Goal: Use online tool/utility

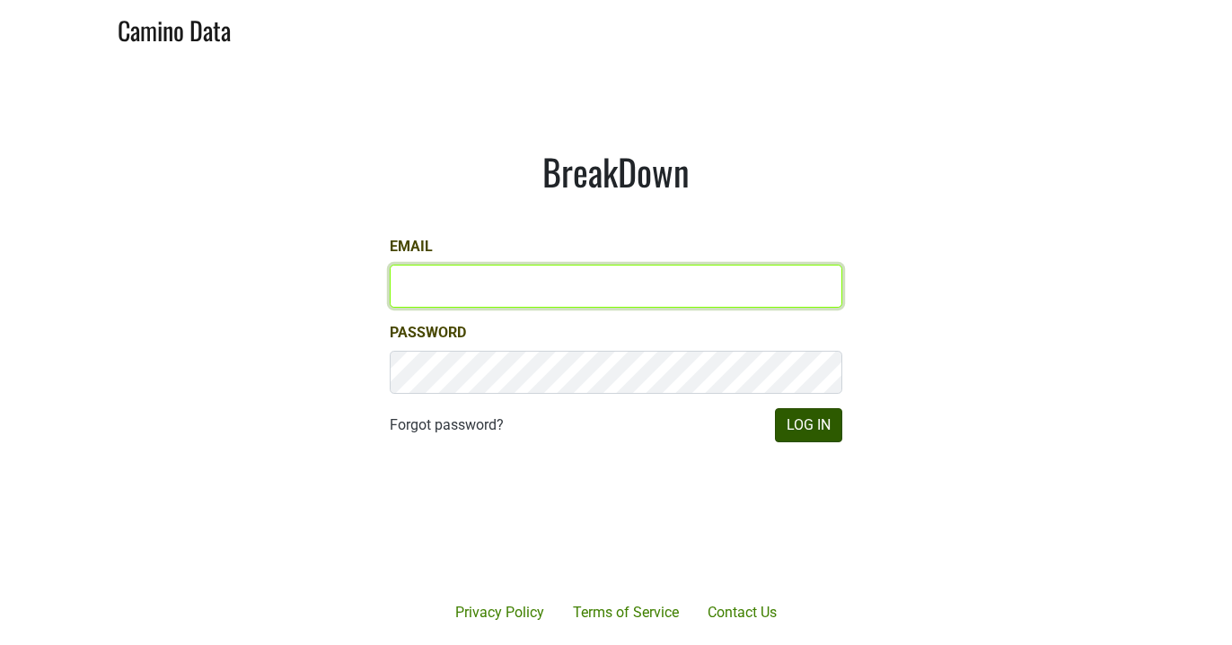
type input "matt@poggiocosta.com"
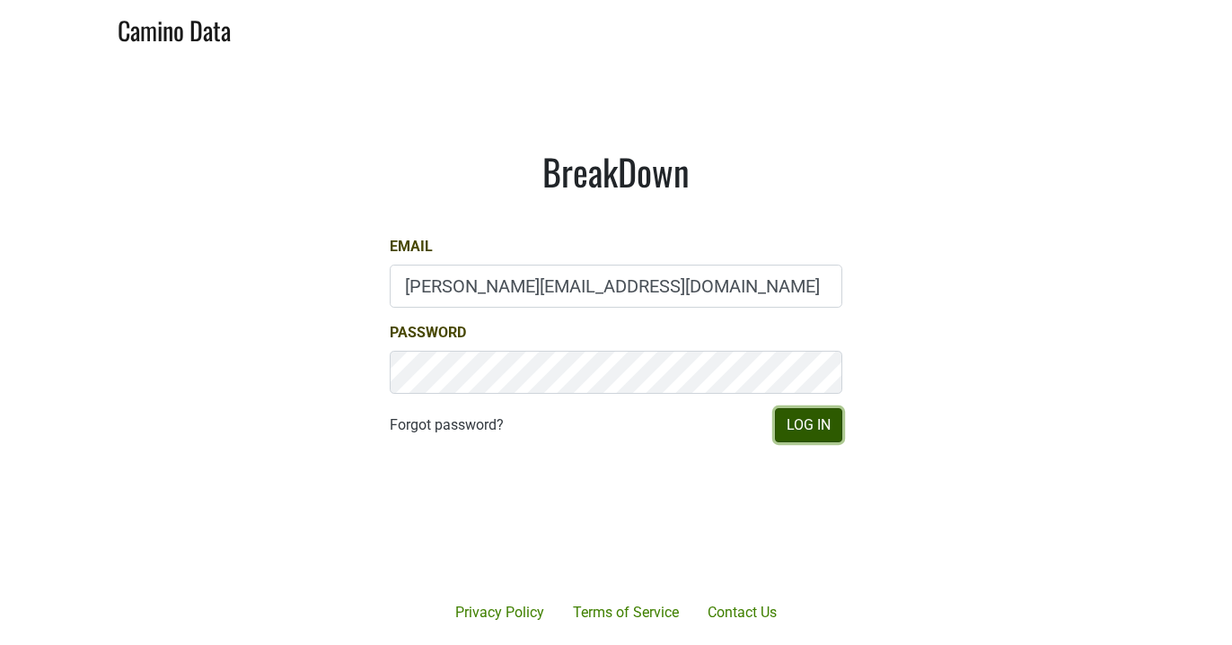
click at [815, 438] on button "Log In" at bounding box center [808, 425] width 67 height 34
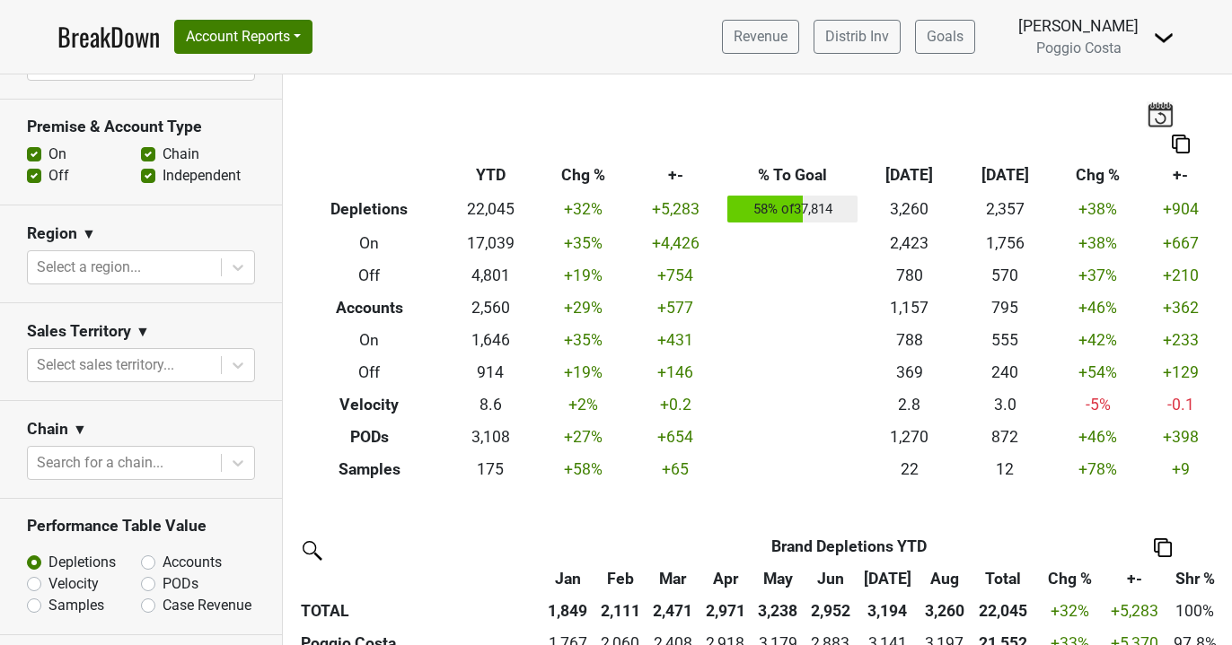
scroll to position [625, 0]
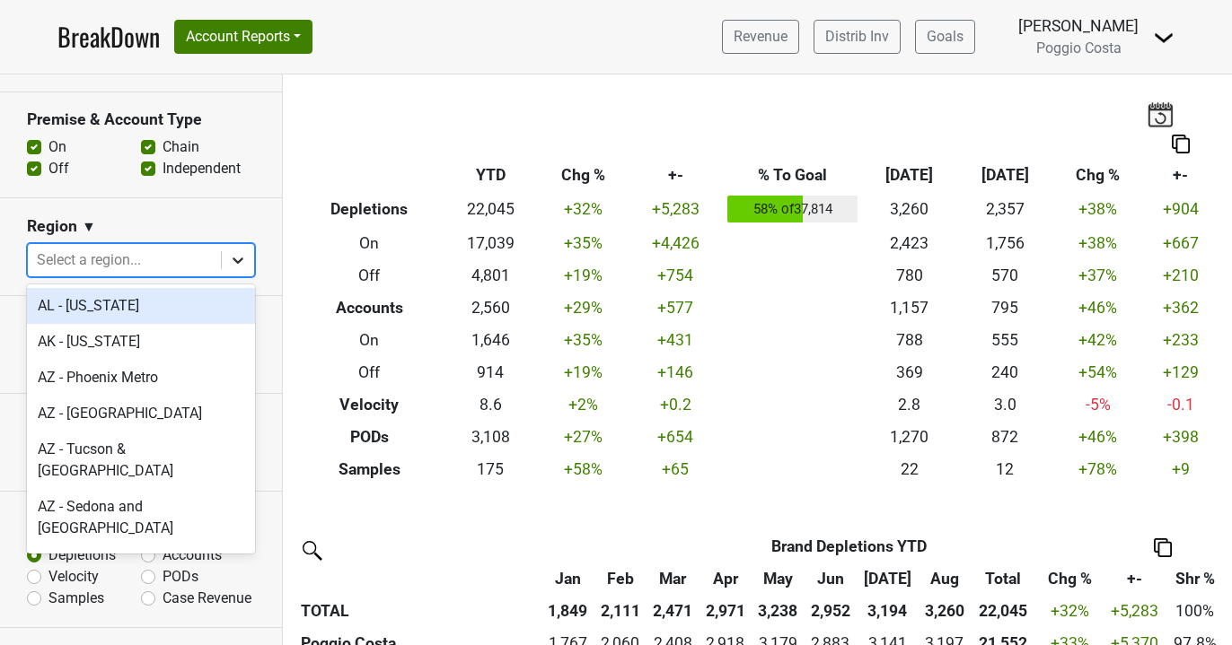
click at [240, 262] on icon at bounding box center [238, 260] width 18 height 18
click at [269, 228] on section "Region ▼ option AL - [US_STATE] focused, 1 of 135. 135 results available. Use U…" at bounding box center [141, 247] width 282 height 98
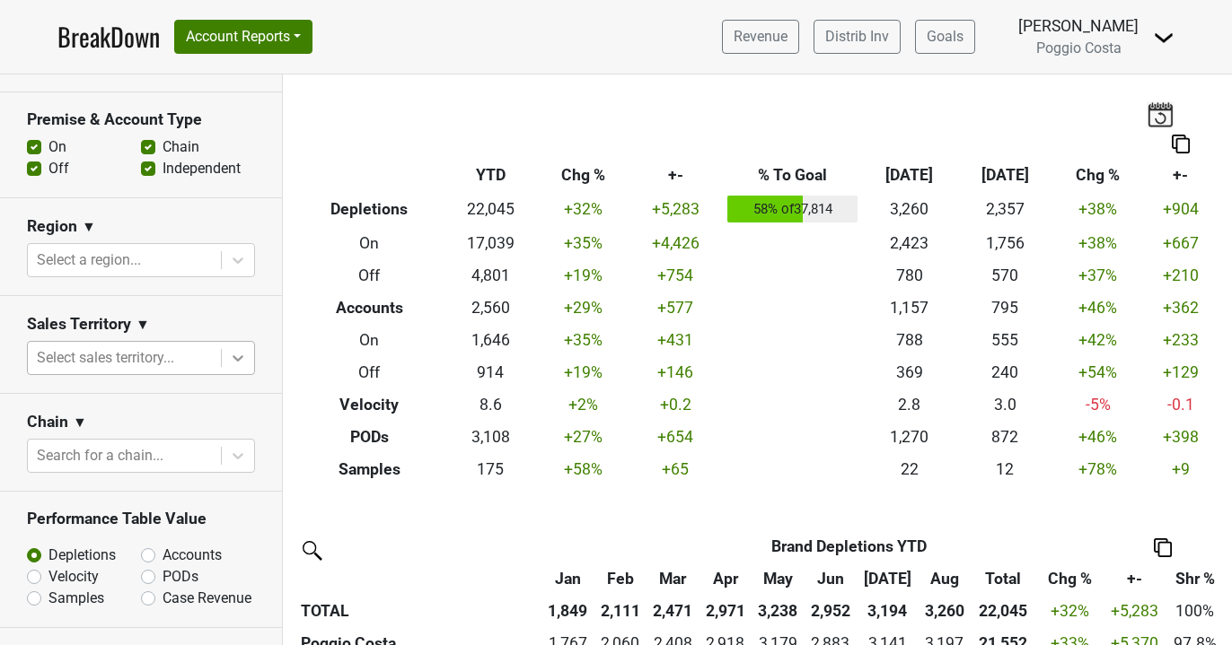
click at [233, 346] on div at bounding box center [238, 358] width 32 height 32
click at [252, 300] on section "Sales Territory ▼ Select sales territory..." at bounding box center [141, 345] width 282 height 98
click at [236, 361] on icon at bounding box center [238, 358] width 18 height 18
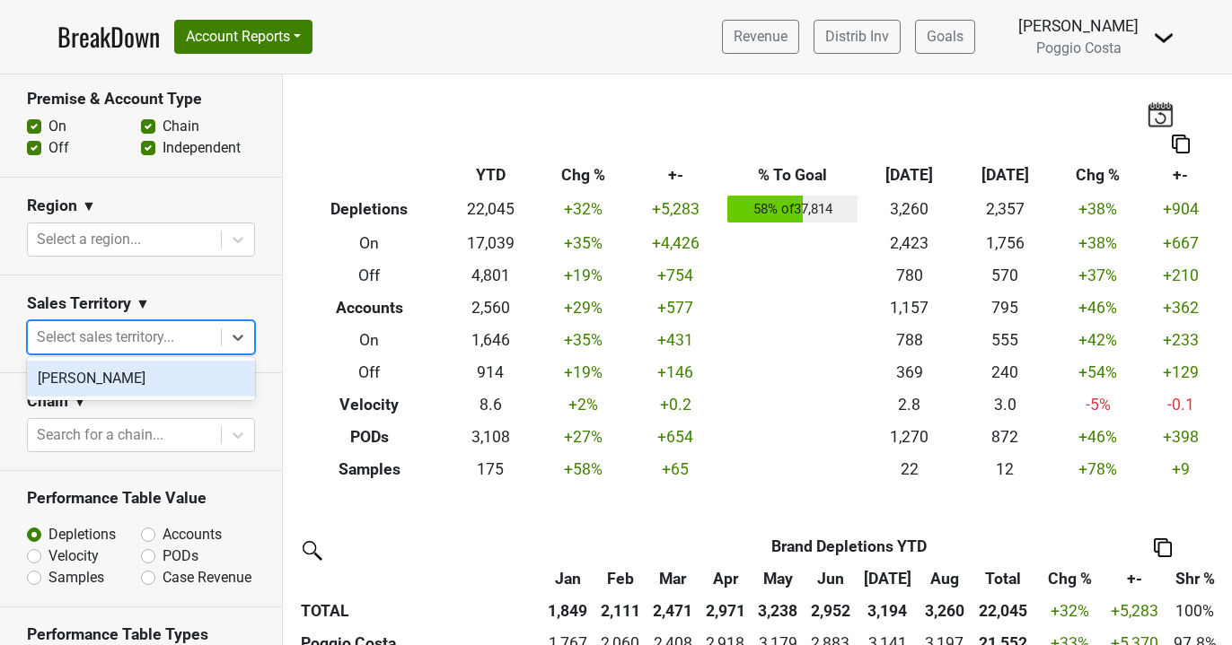
scroll to position [652, 0]
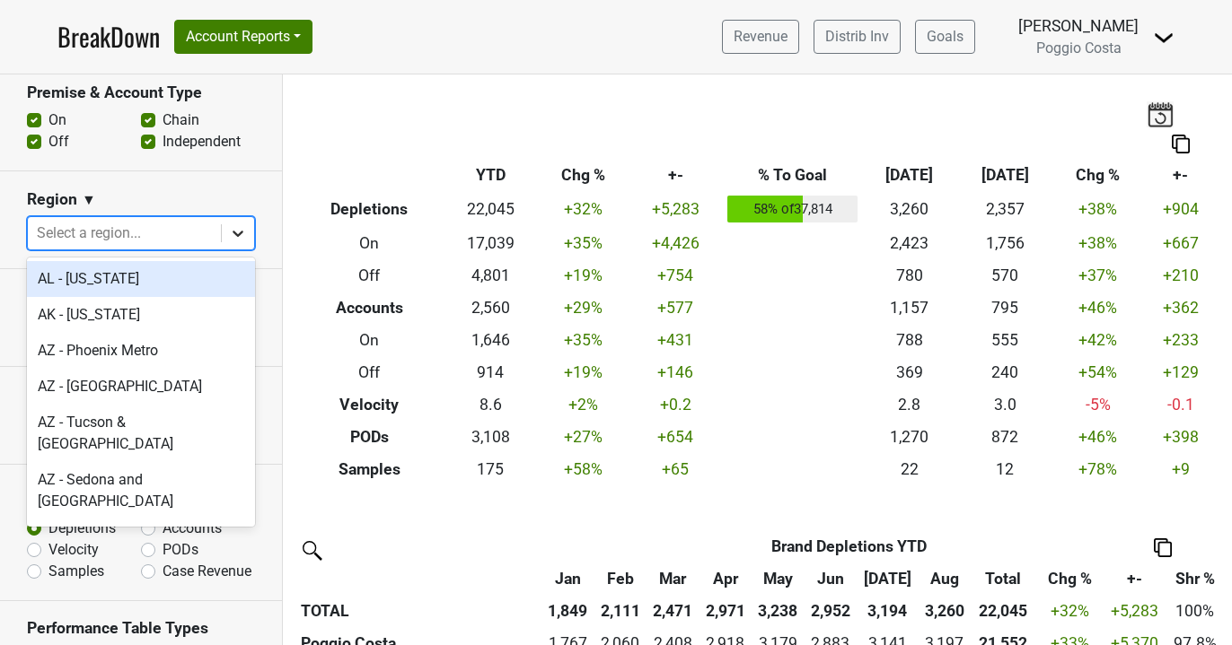
click at [243, 233] on icon at bounding box center [238, 233] width 18 height 18
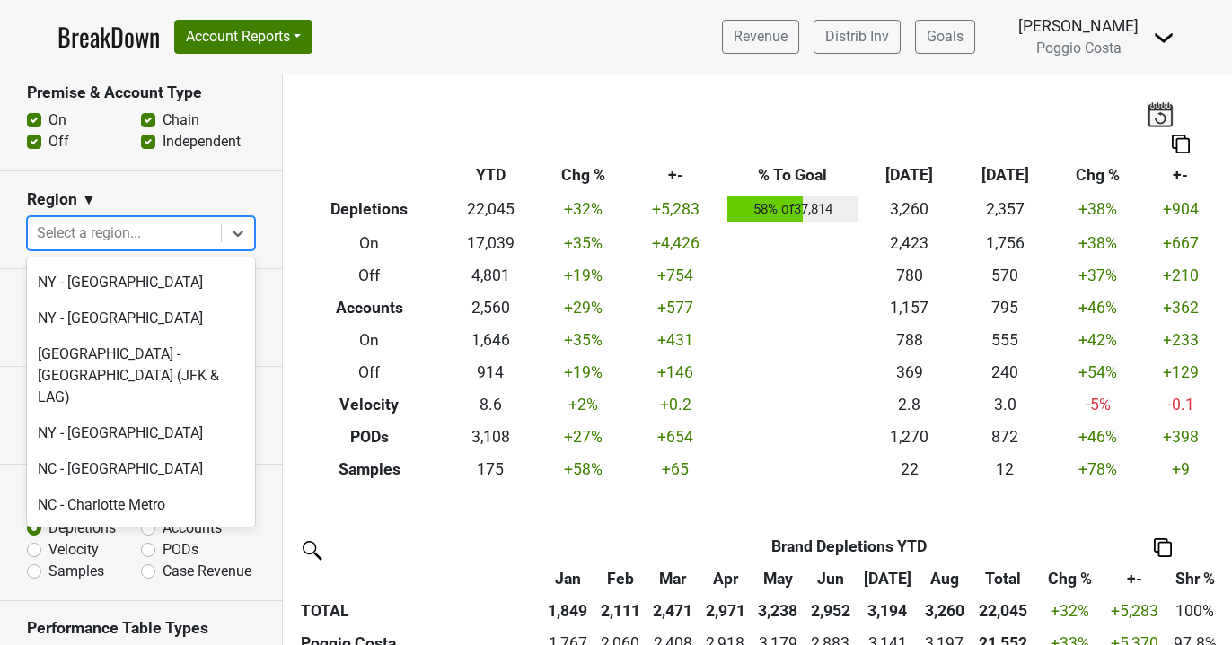
scroll to position [4244, 0]
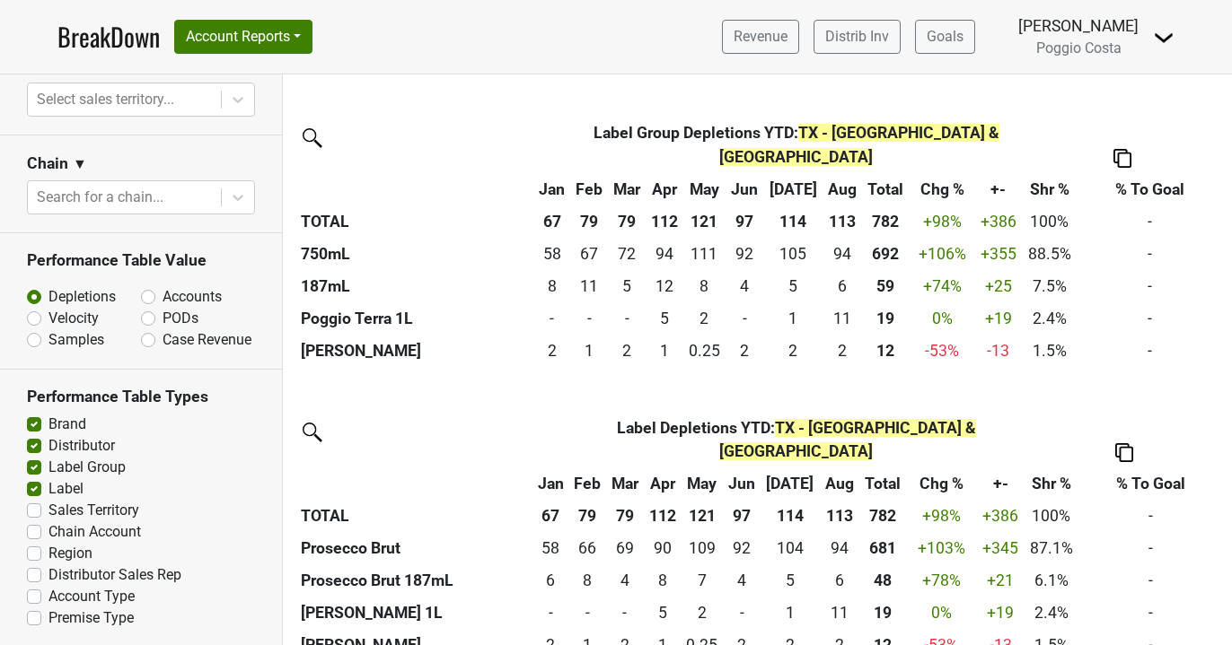
scroll to position [914, 0]
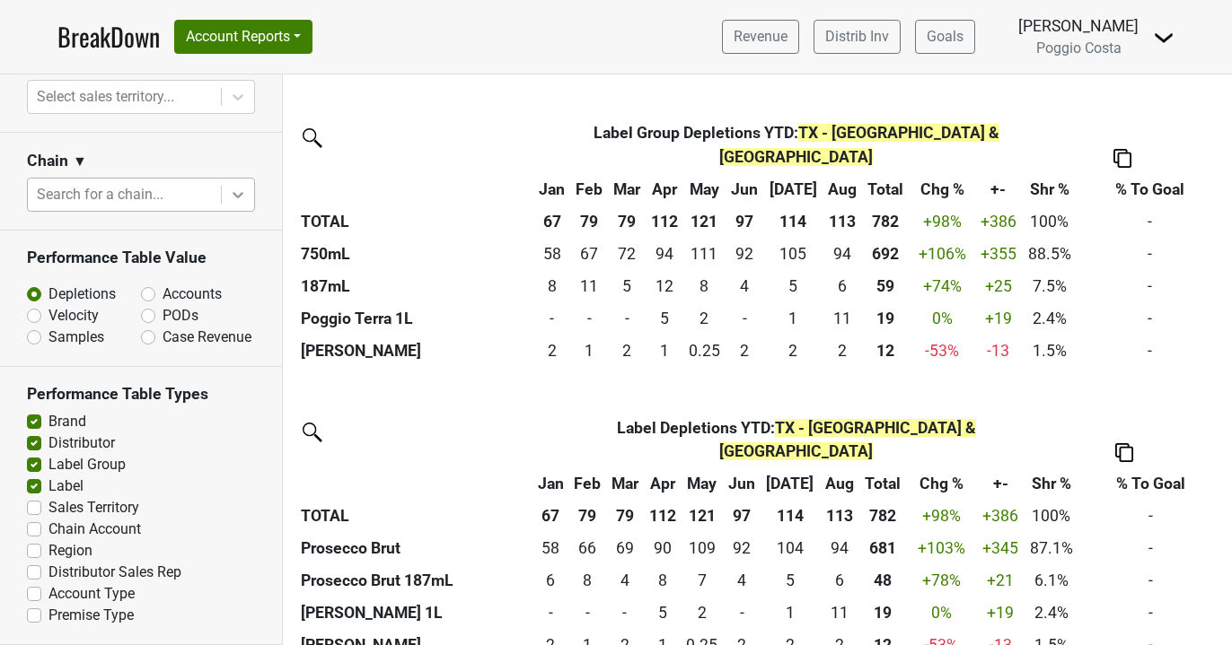
click at [239, 190] on icon at bounding box center [238, 195] width 18 height 18
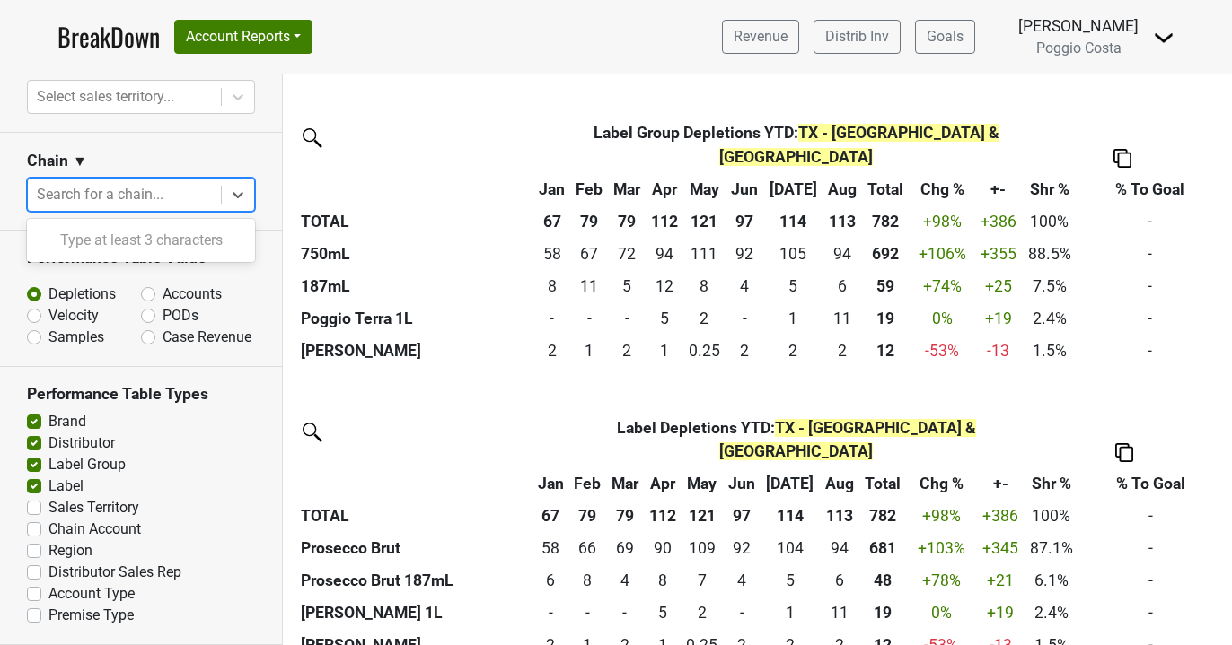
click at [254, 160] on div "Chain ▼" at bounding box center [141, 164] width 228 height 27
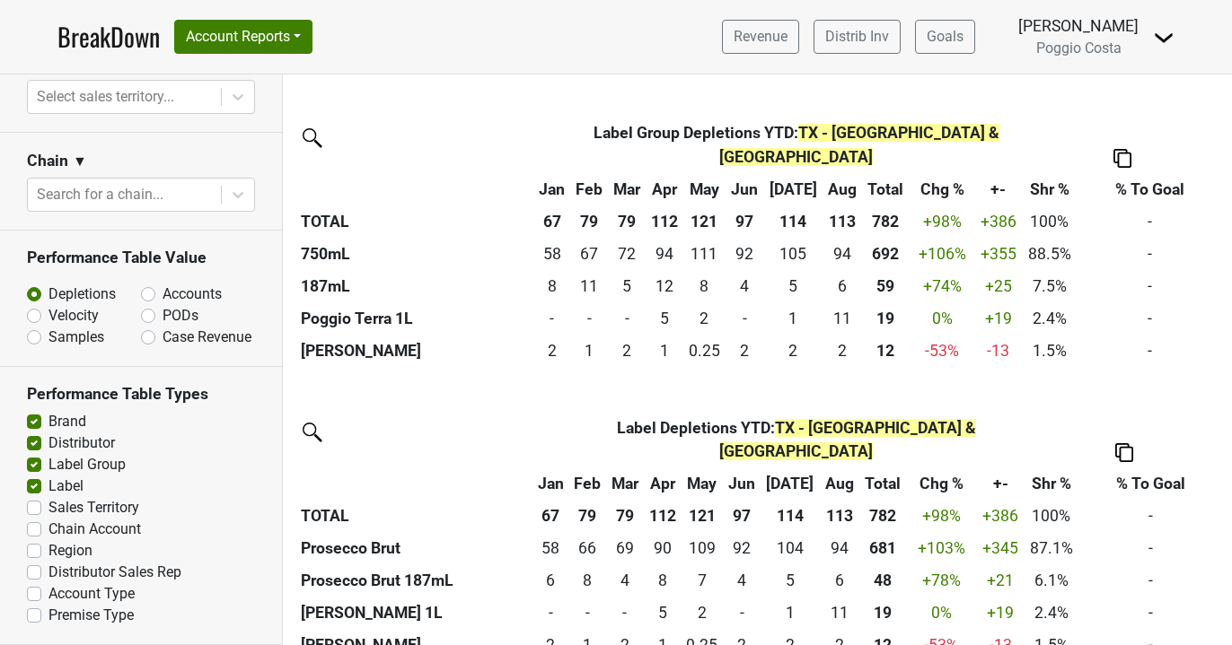
click at [162, 294] on label "Accounts" at bounding box center [191, 295] width 59 height 22
click at [150, 294] on input "Accounts" at bounding box center [195, 293] width 109 height 18
radio input "true"
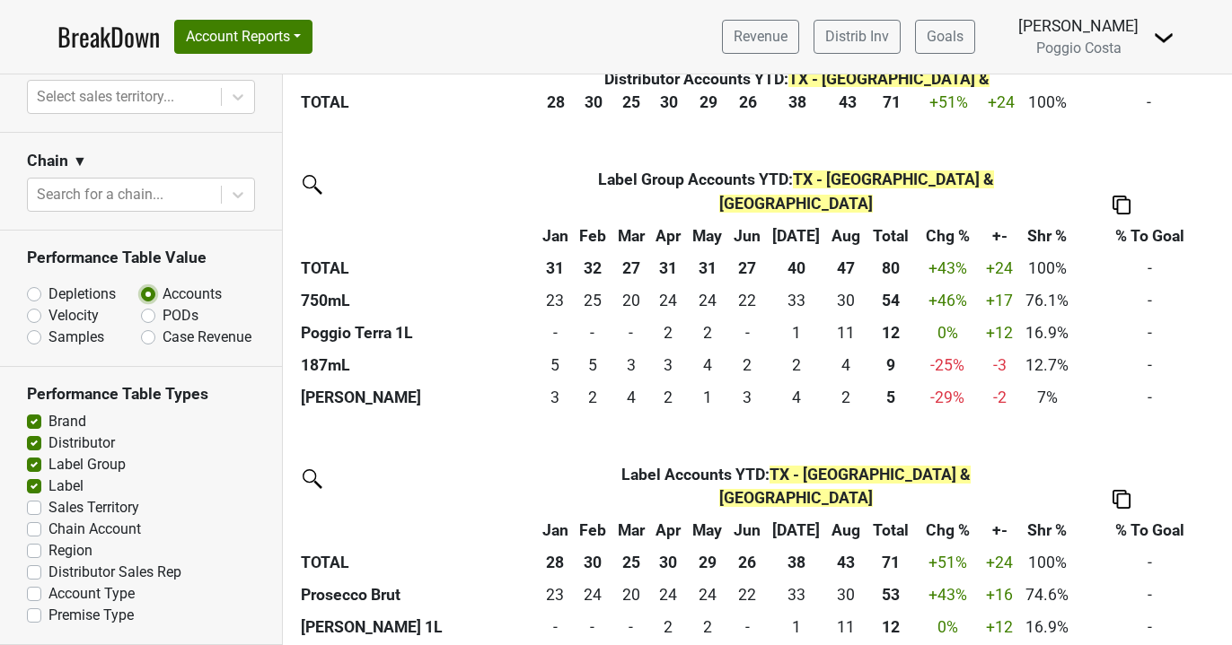
scroll to position [841, 0]
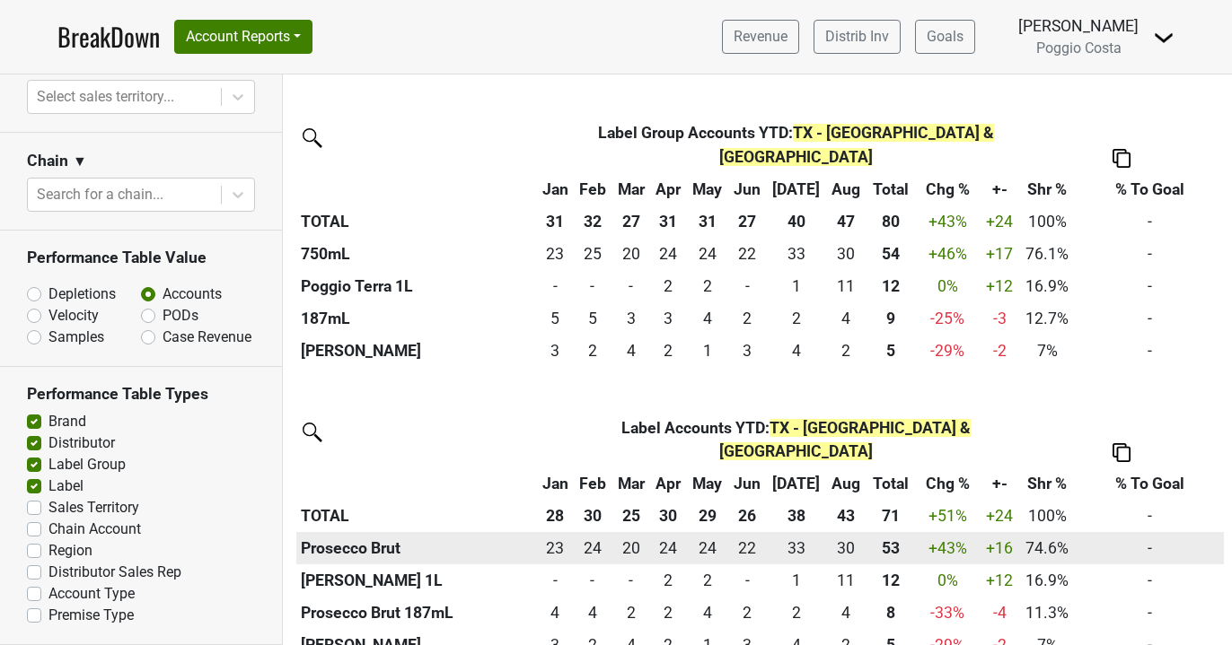
click at [370, 532] on th "Prosecco Brut" at bounding box center [416, 548] width 240 height 32
click at [383, 532] on th "Prosecco Brut" at bounding box center [416, 548] width 240 height 32
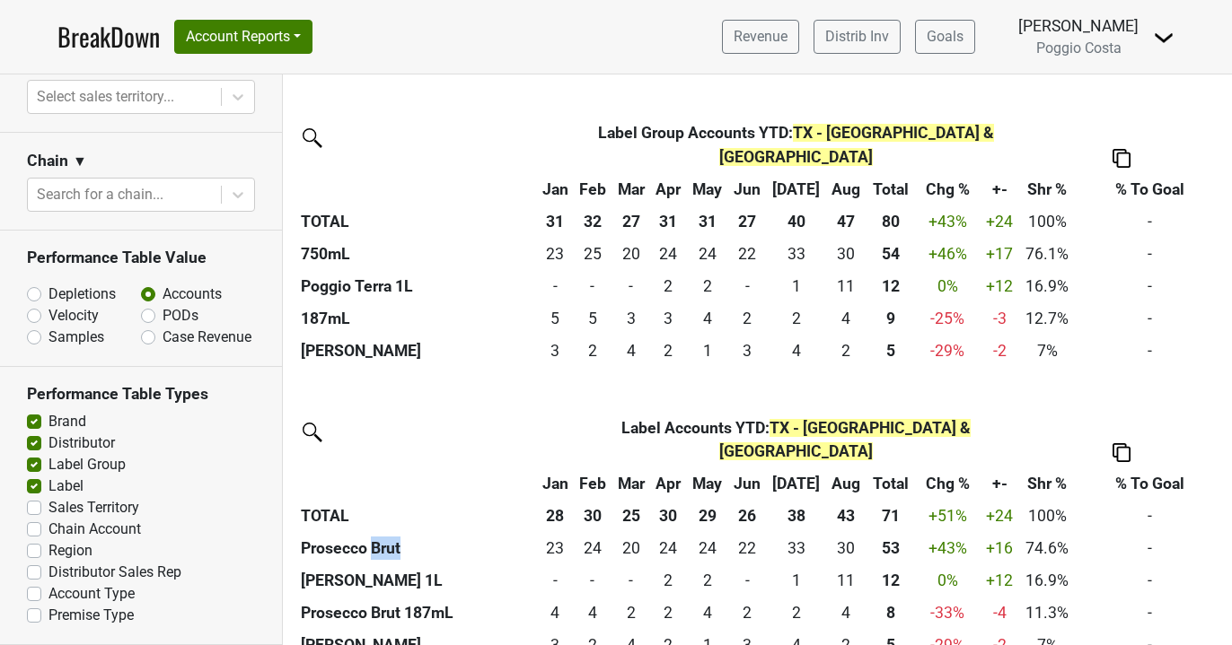
click at [162, 320] on label "PODs" at bounding box center [180, 316] width 36 height 22
click at [151, 320] on input "PODs" at bounding box center [195, 314] width 109 height 18
radio input "true"
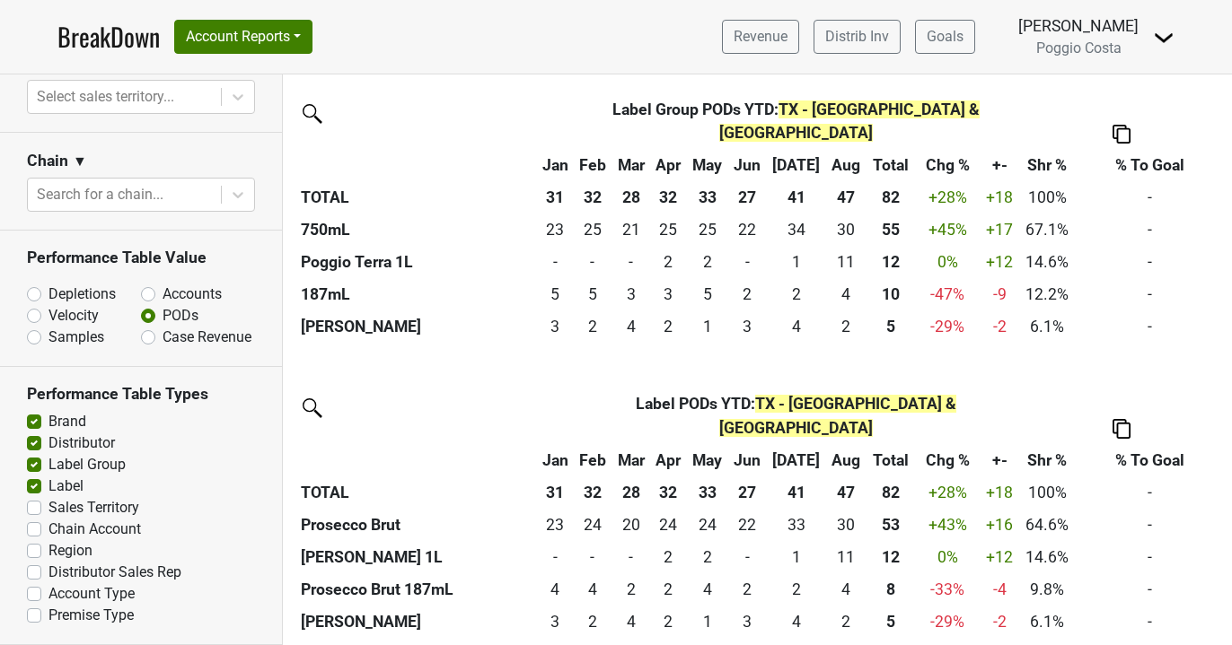
click at [162, 296] on label "Accounts" at bounding box center [191, 295] width 59 height 22
click at [154, 296] on input "Accounts" at bounding box center [195, 293] width 109 height 18
radio input "true"
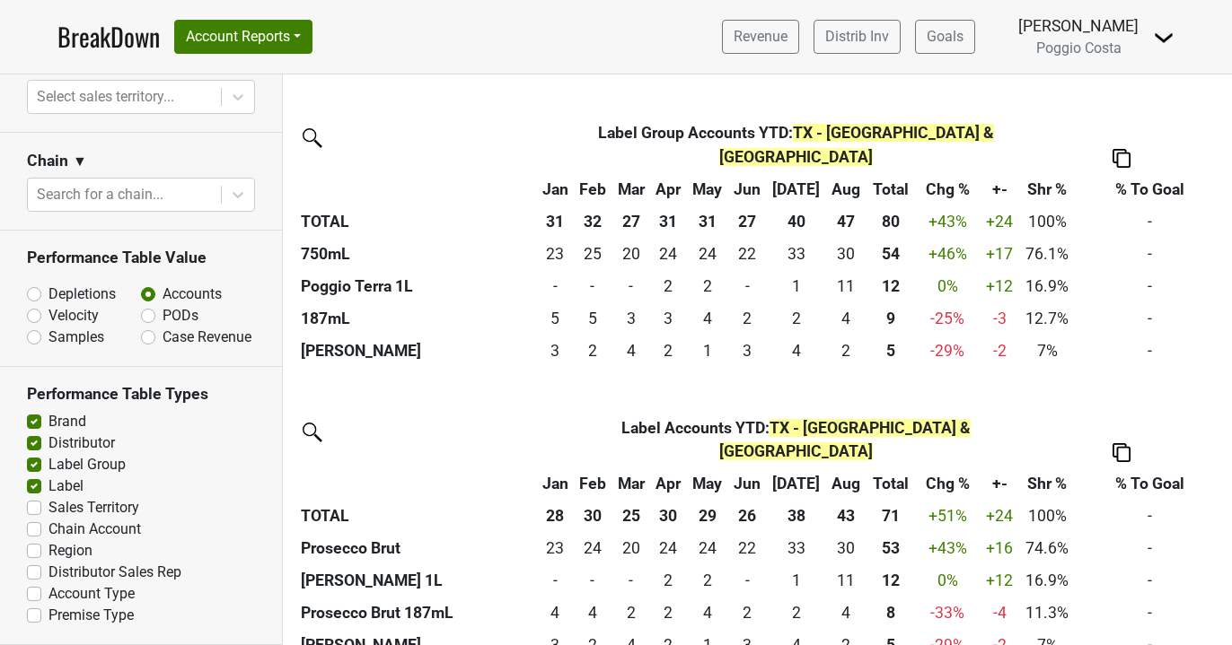
click at [48, 529] on label "Chain Account" at bounding box center [94, 530] width 92 height 22
click at [35, 529] on input "Chain Account" at bounding box center [34, 528] width 14 height 18
checkbox input "true"
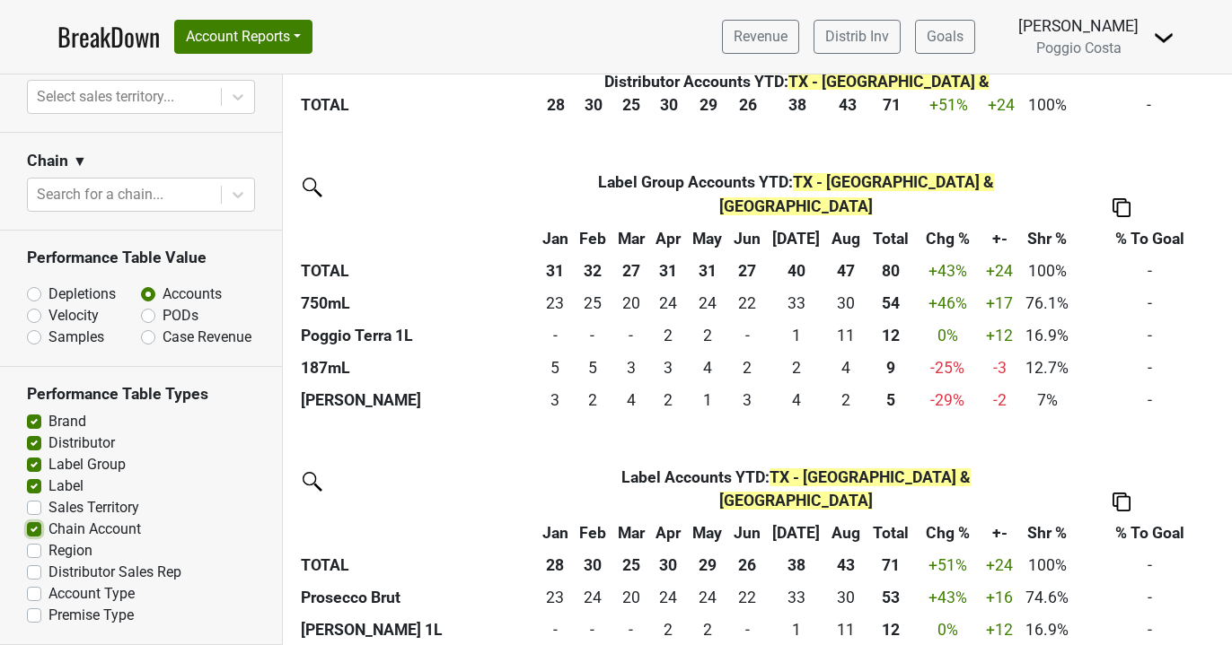
scroll to position [1242, 0]
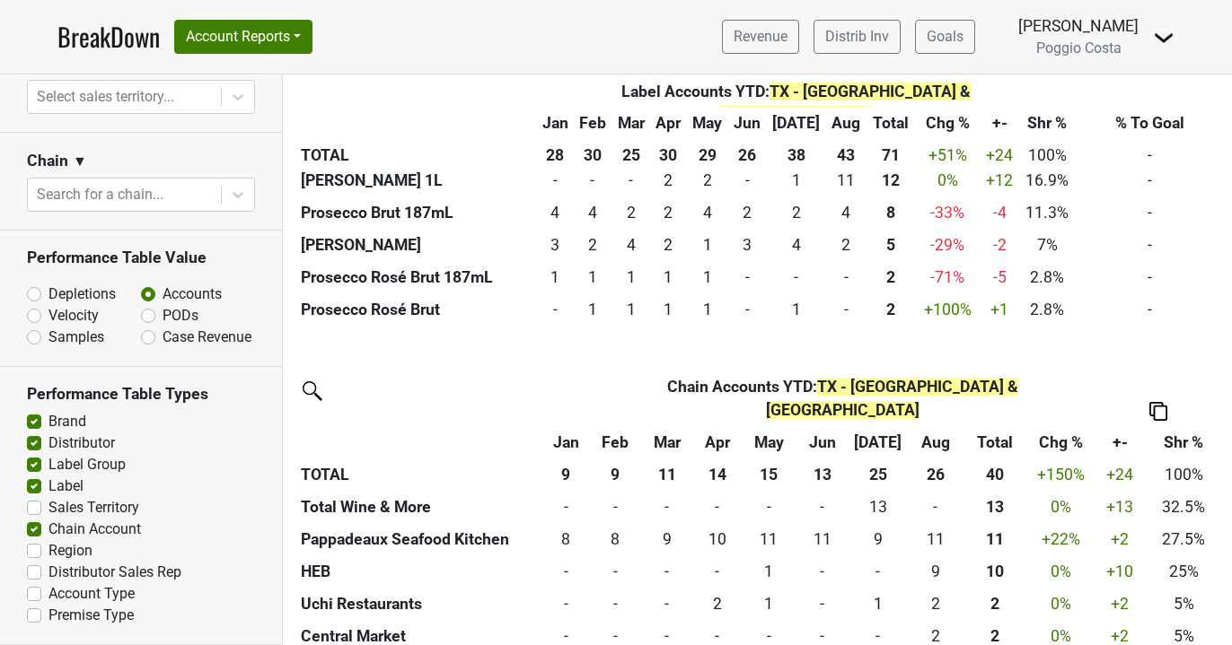
click at [48, 595] on label "Account Type" at bounding box center [91, 595] width 86 height 22
click at [36, 595] on input "Account Type" at bounding box center [34, 593] width 14 height 18
checkbox input "true"
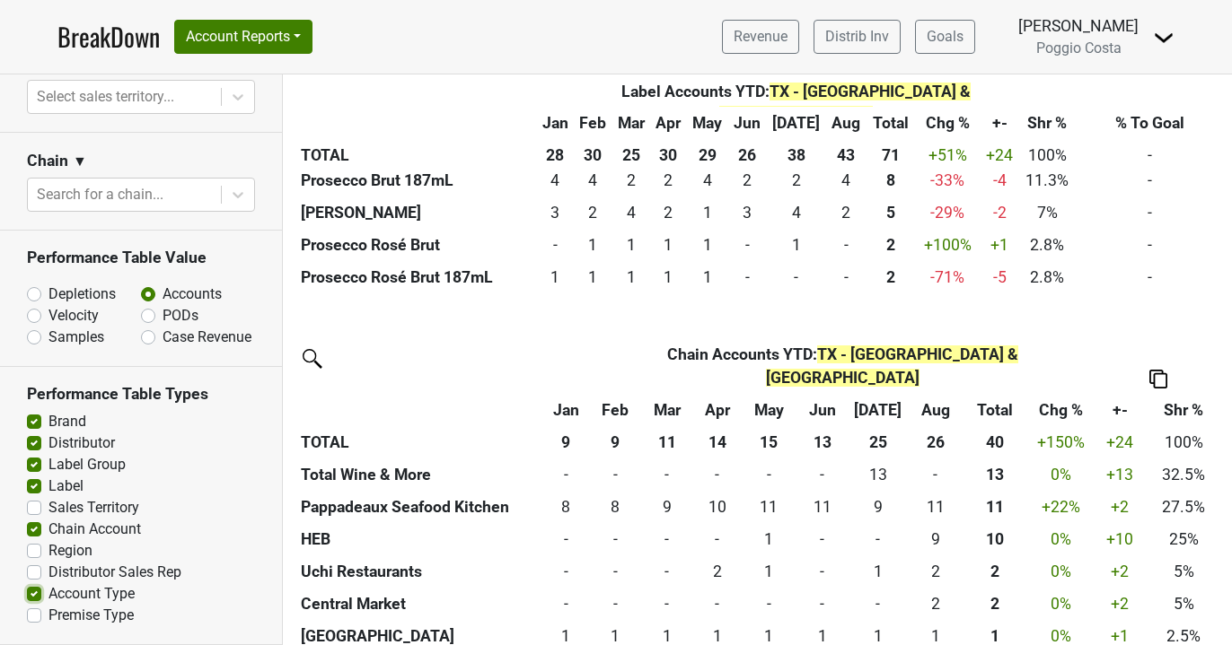
scroll to position [1448, 0]
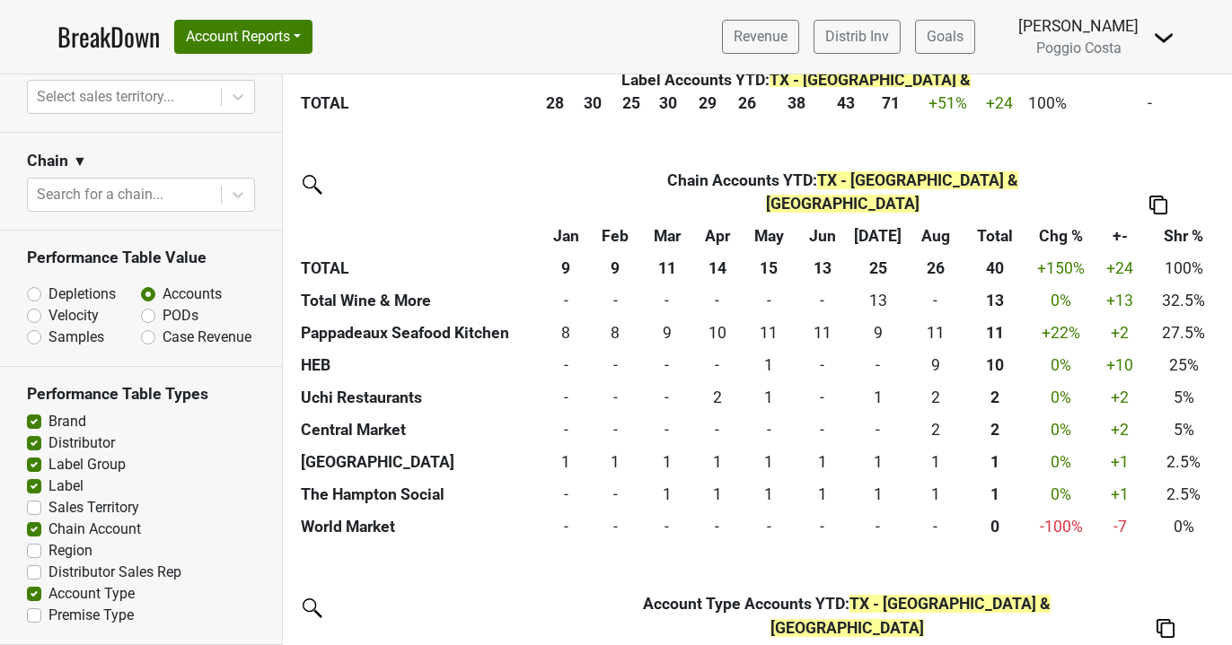
click at [48, 419] on label "Brand" at bounding box center [67, 422] width 38 height 22
click at [34, 419] on input "Brand" at bounding box center [34, 420] width 14 height 18
checkbox input "false"
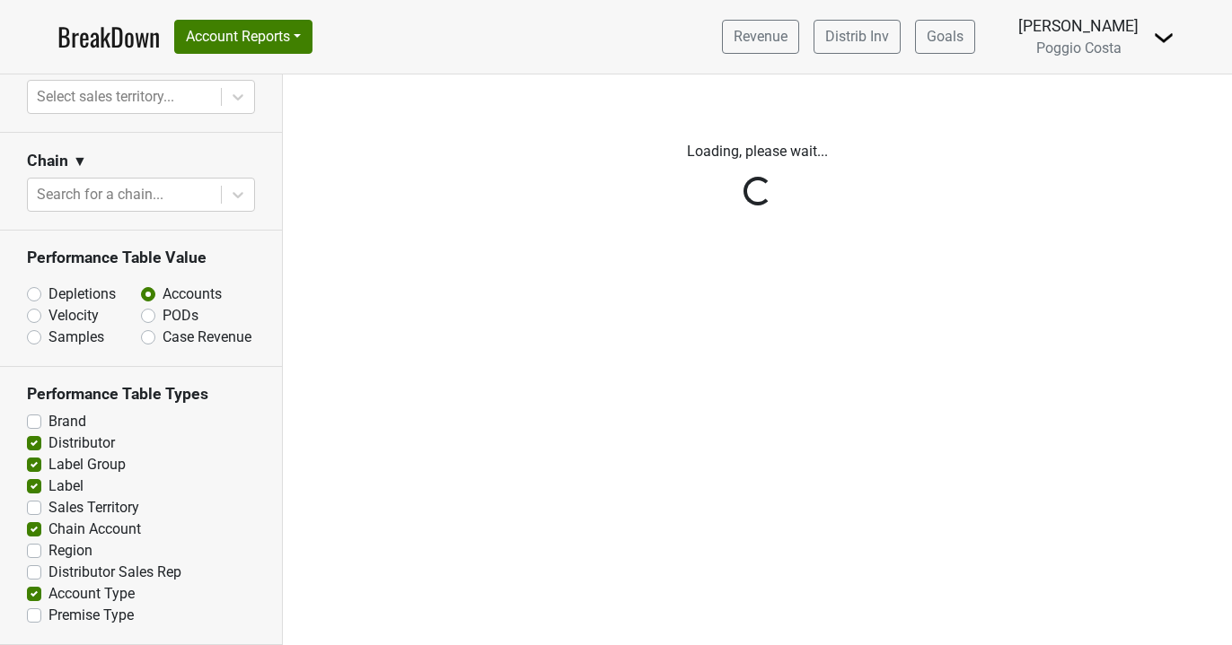
click at [35, 443] on div "Reset filters Time Period YTD LTM 1H 2024 L6M 2H 2023 L3M Aug '25 2022 L2M Sep …" at bounding box center [141, 360] width 283 height 571
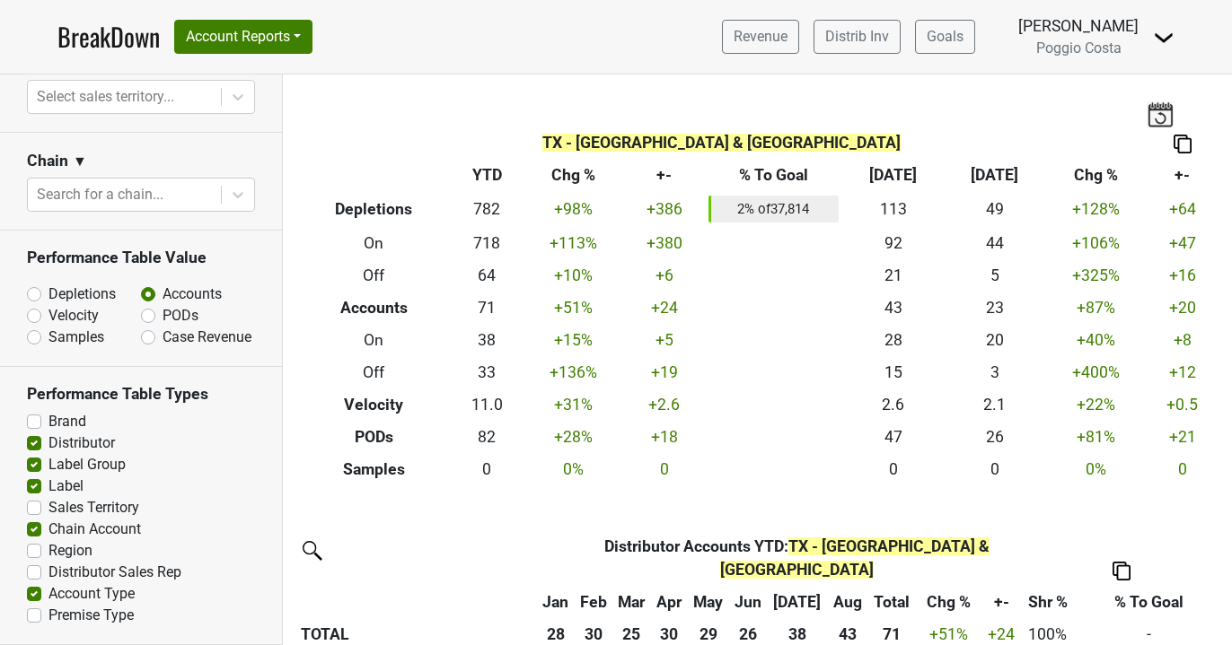
click at [48, 468] on label "Label Group" at bounding box center [86, 465] width 77 height 22
click at [33, 468] on input "Label Group" at bounding box center [34, 463] width 14 height 18
checkbox input "false"
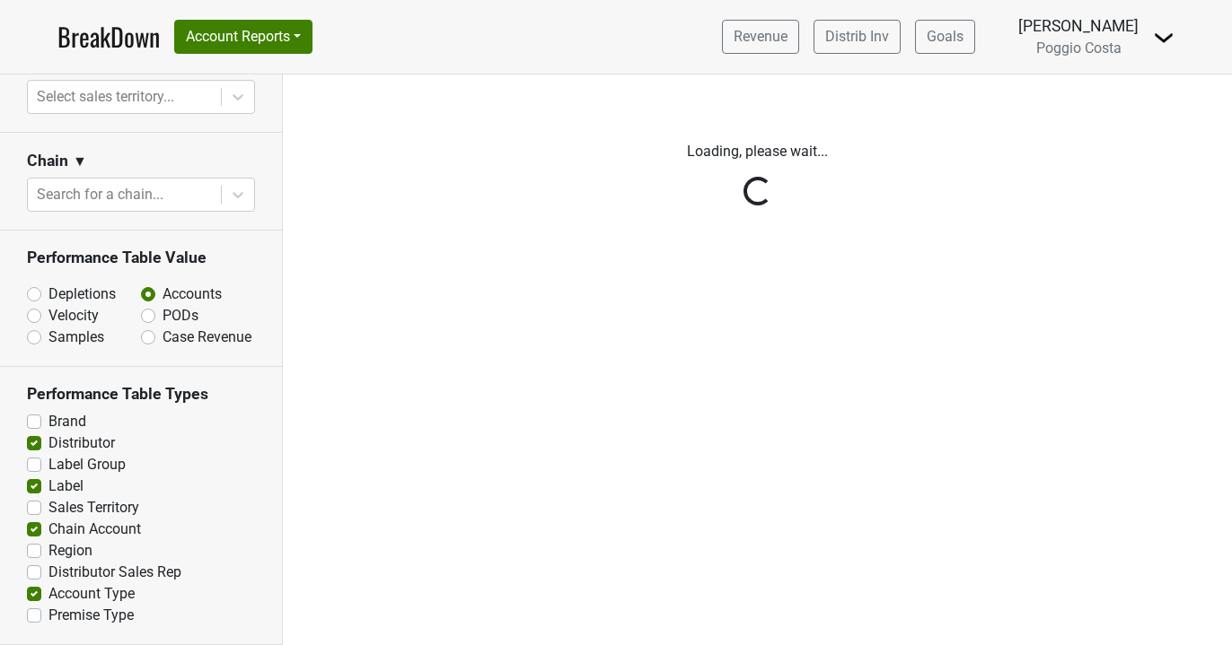
click at [33, 449] on div "Reset filters Time Period YTD LTM 1H 2024 L6M 2H 2023 L3M Aug '25 2022 L2M Sep …" at bounding box center [141, 360] width 283 height 571
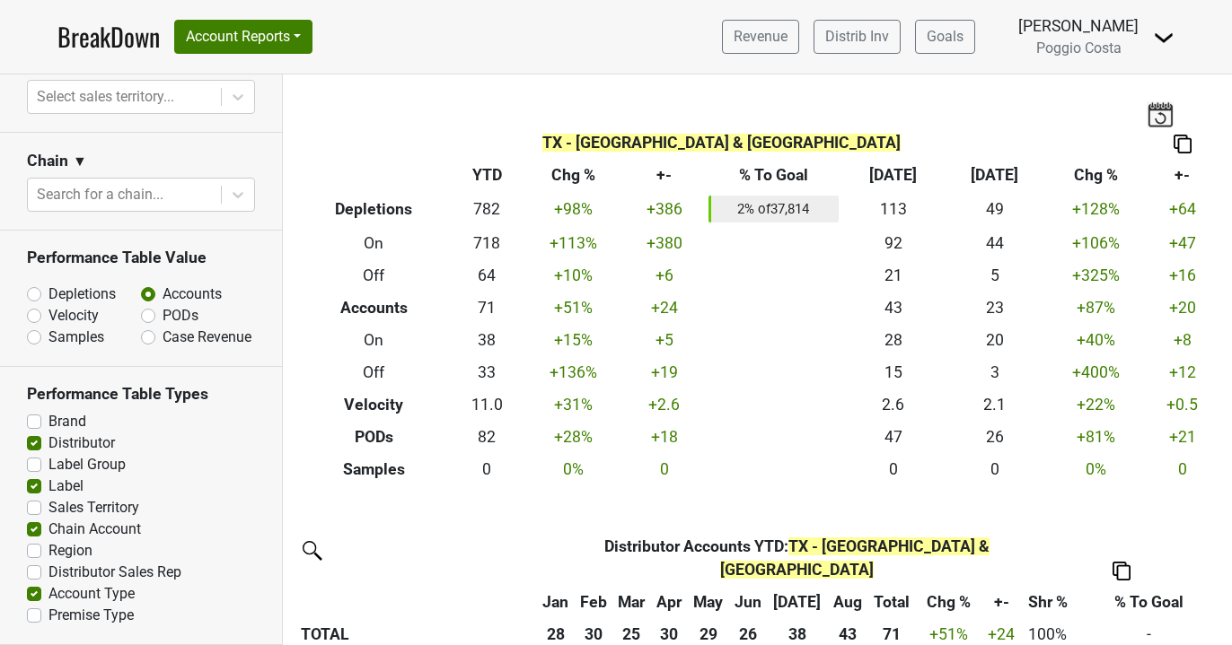
click at [48, 445] on label "Distributor" at bounding box center [81, 444] width 66 height 22
click at [35, 445] on input "Distributor" at bounding box center [34, 442] width 14 height 18
checkbox input "false"
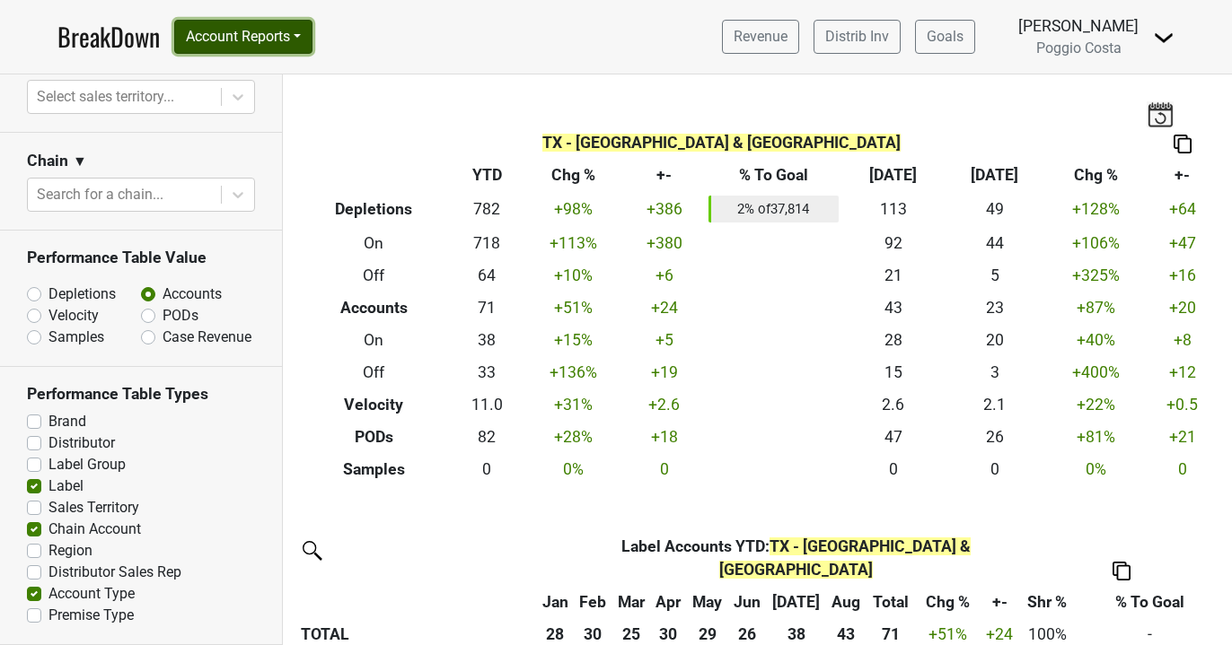
click at [297, 43] on button "Account Reports" at bounding box center [243, 37] width 138 height 34
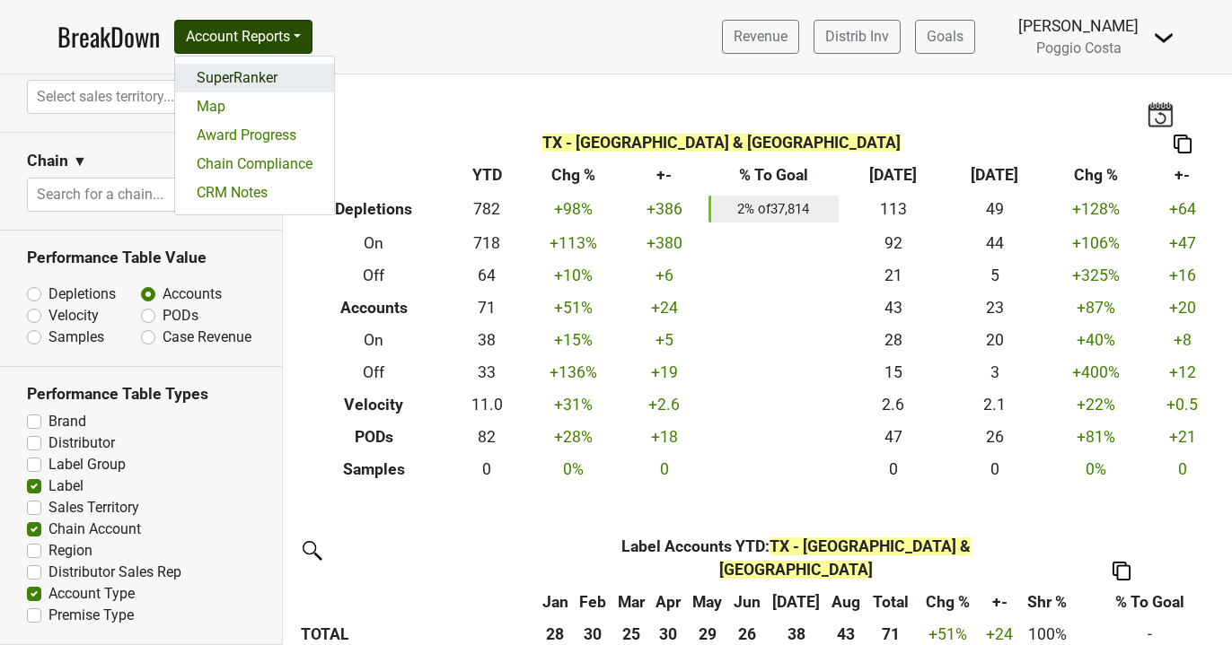
click at [264, 77] on link "SuperRanker" at bounding box center [254, 78] width 159 height 29
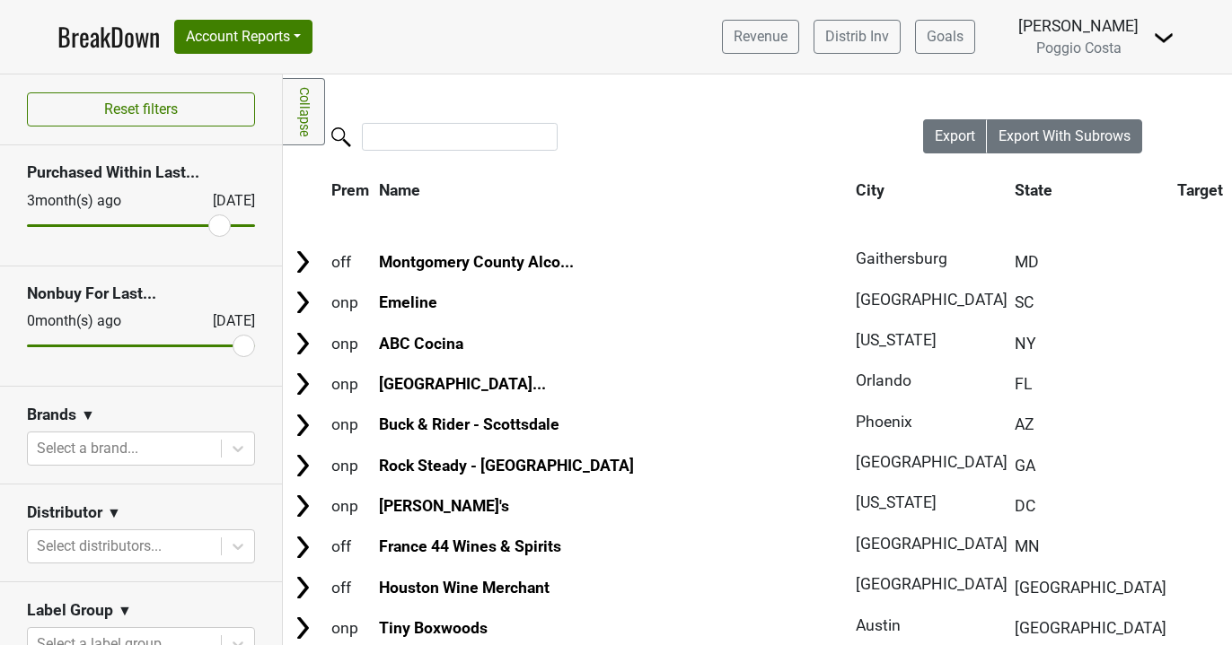
drag, startPoint x: 42, startPoint y: 224, endPoint x: 219, endPoint y: 217, distance: 177.0
type input "3"
click at [219, 224] on input "range" at bounding box center [141, 225] width 228 height 3
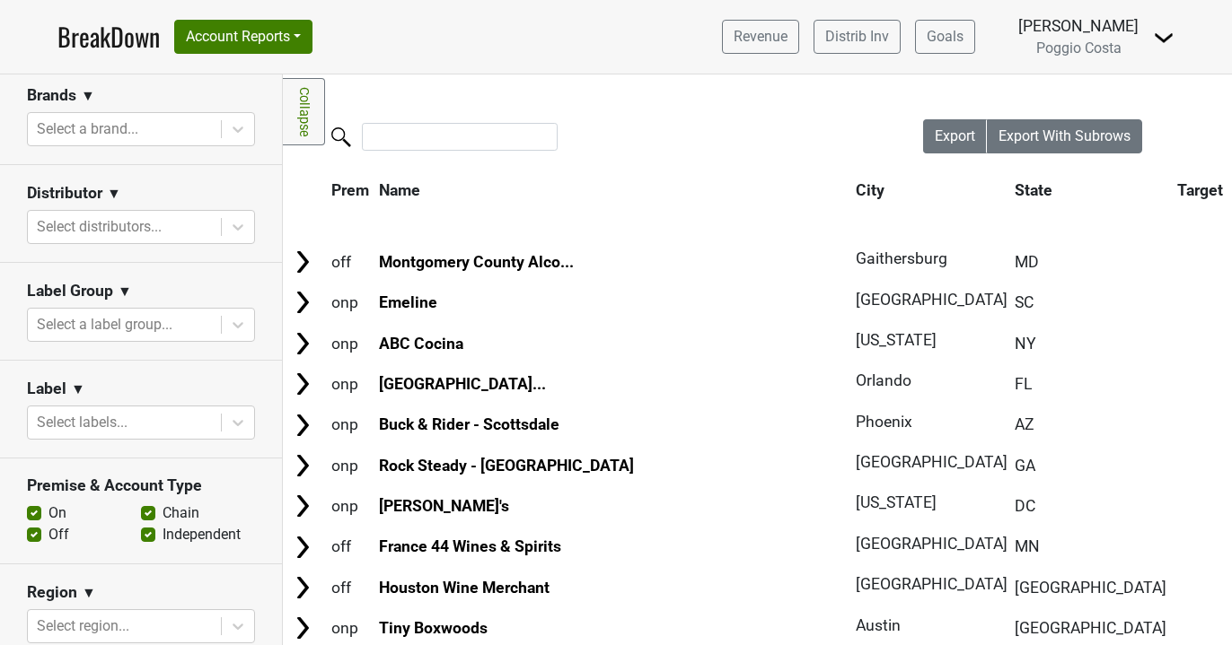
scroll to position [320, 0]
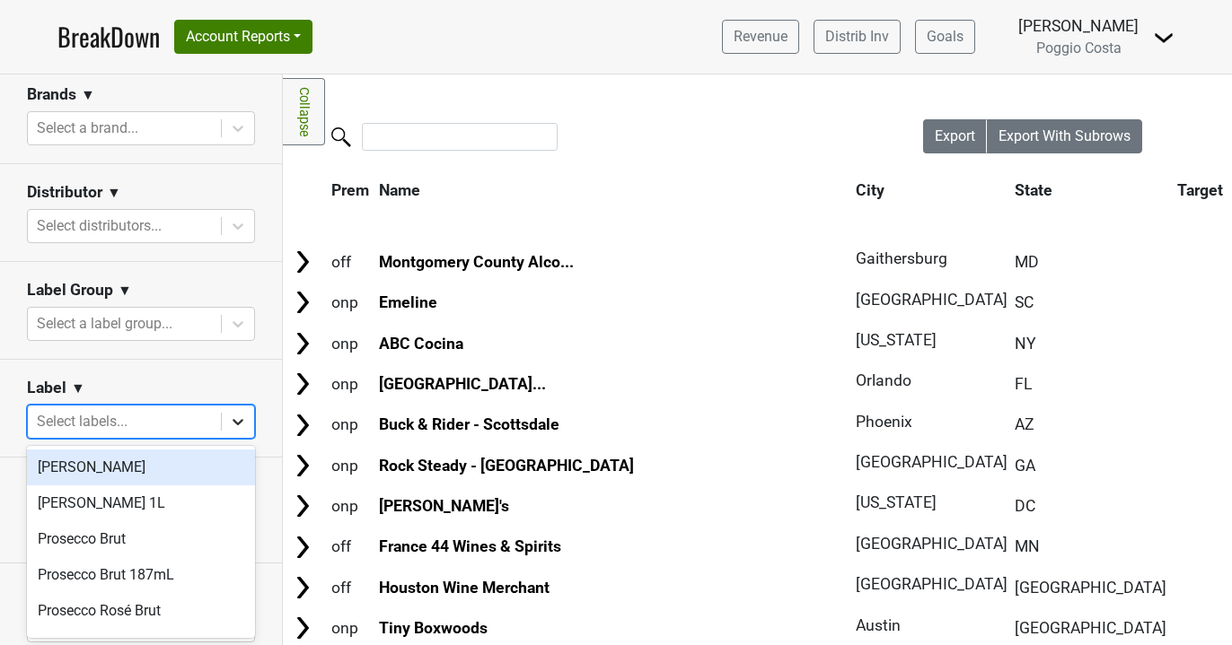
click at [242, 426] on icon at bounding box center [238, 422] width 18 height 18
click at [264, 389] on section "Label ▼ option Fred focused, 1 of 6. 6 results available. Use Up and Down to ch…" at bounding box center [141, 409] width 282 height 98
click at [241, 418] on icon at bounding box center [238, 422] width 18 height 18
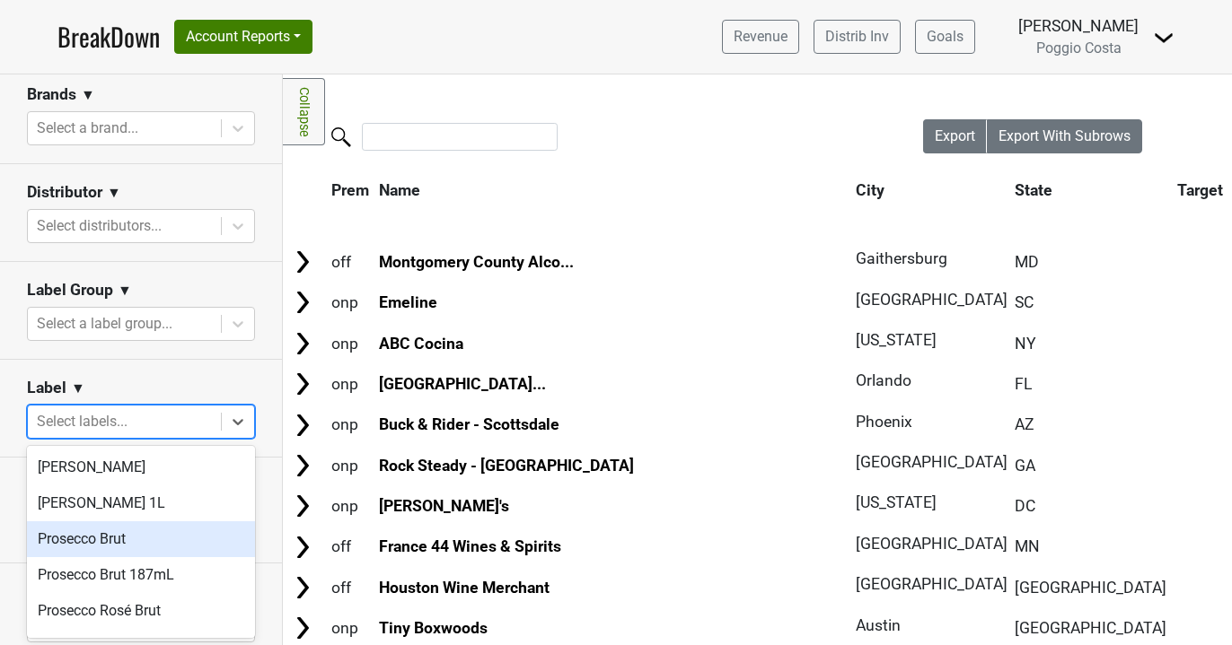
click at [162, 540] on div "Prosecco Brut" at bounding box center [141, 540] width 228 height 36
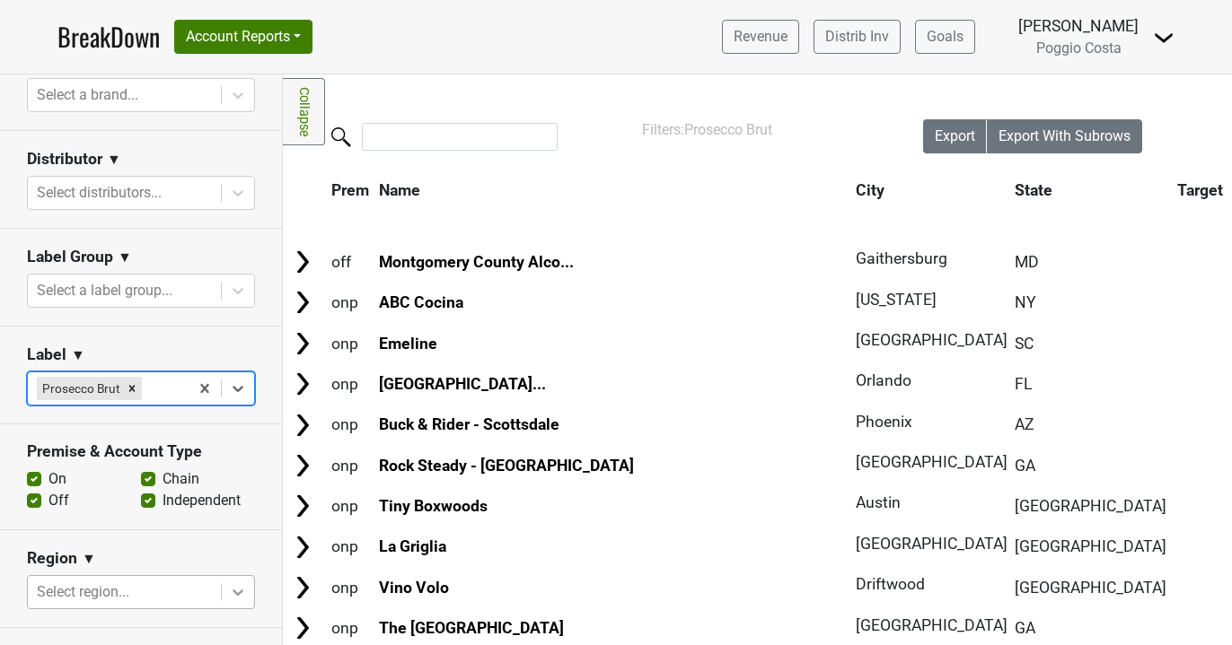
scroll to position [548, 0]
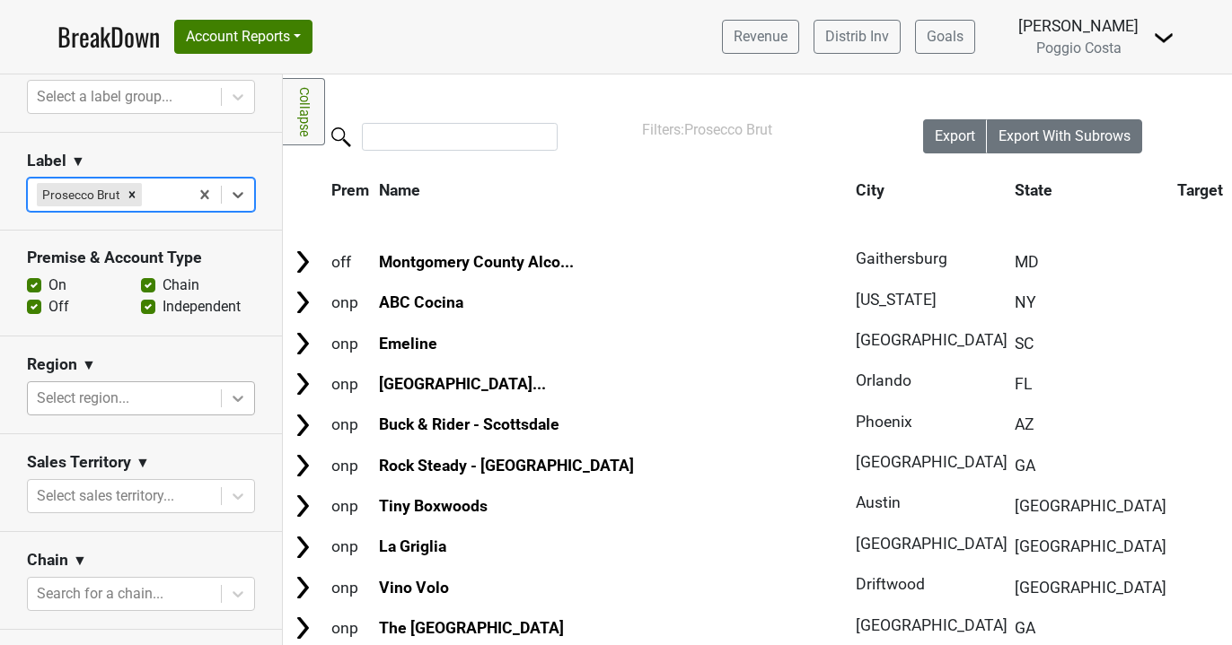
click at [237, 398] on icon at bounding box center [238, 399] width 18 height 18
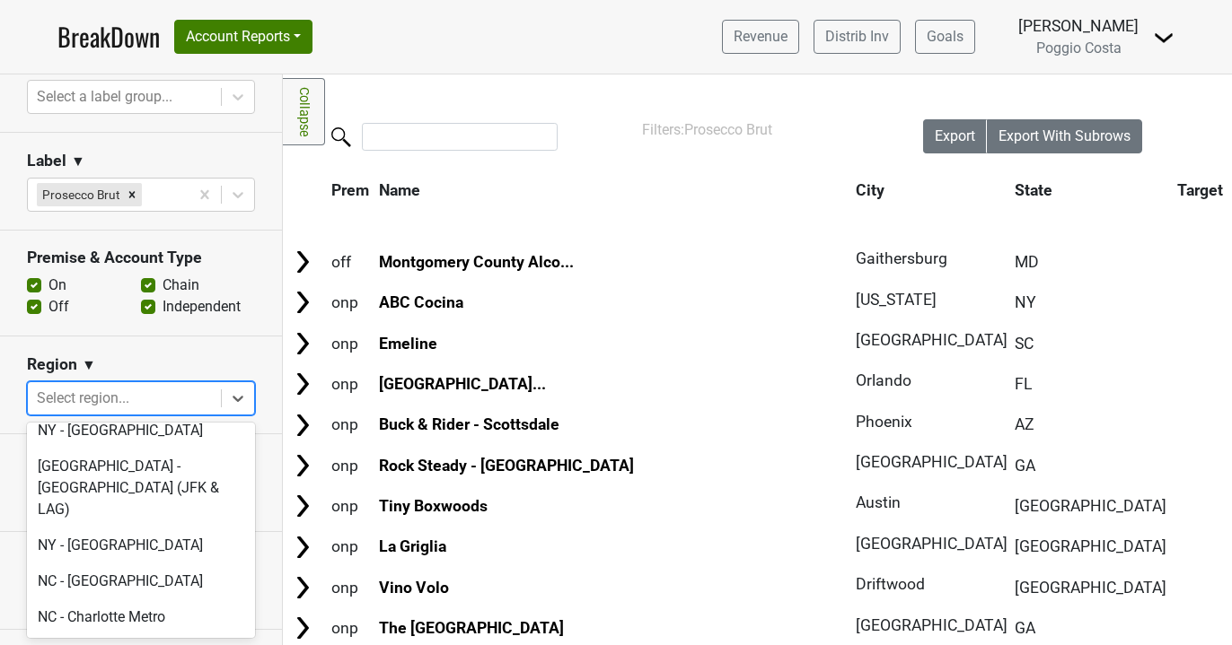
scroll to position [4286, 0]
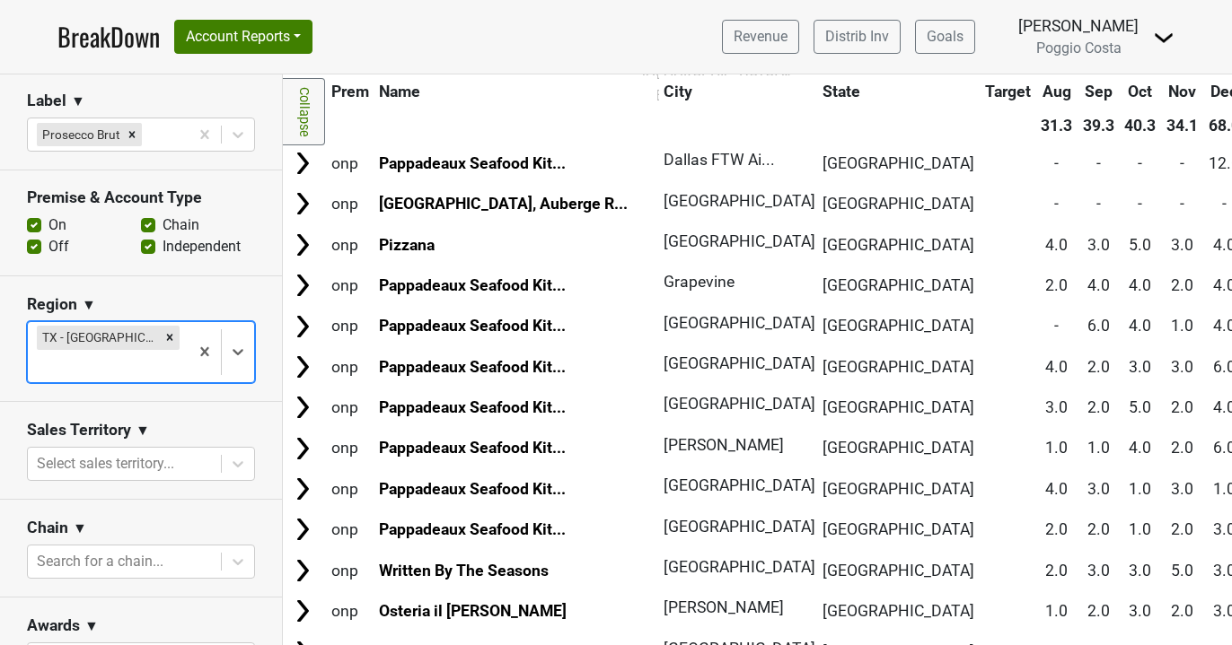
scroll to position [702, 0]
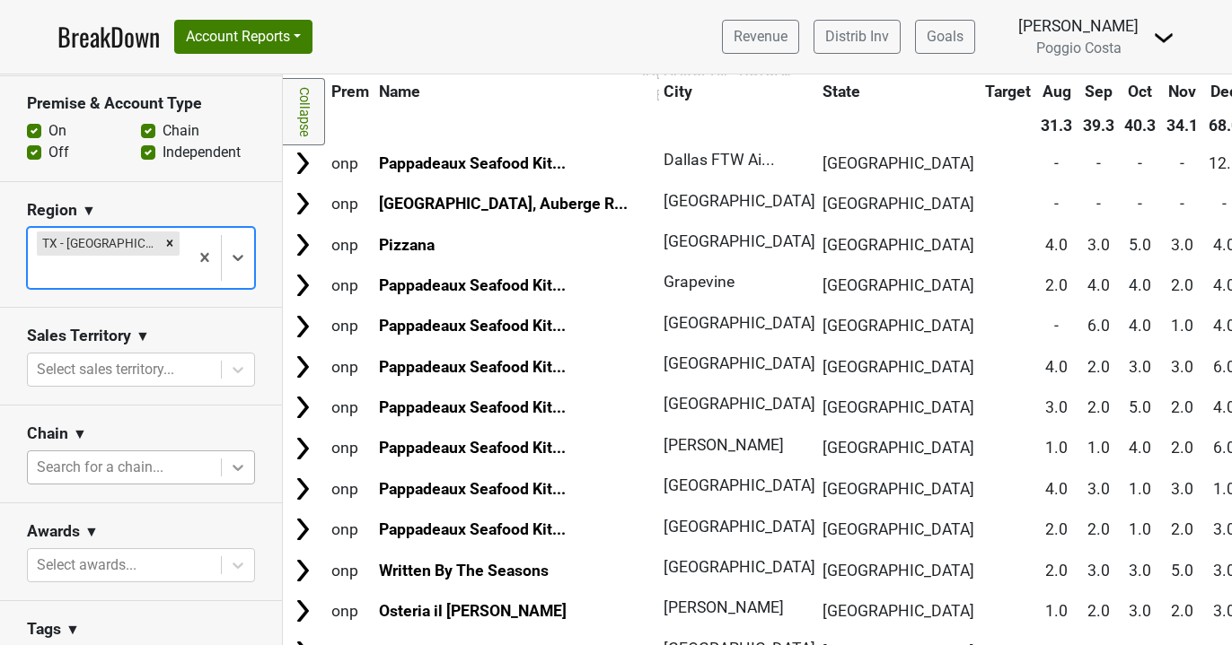
click at [233, 459] on icon at bounding box center [238, 468] width 18 height 18
click at [248, 414] on section "Chain ▼ Search for a chain..." at bounding box center [141, 455] width 282 height 98
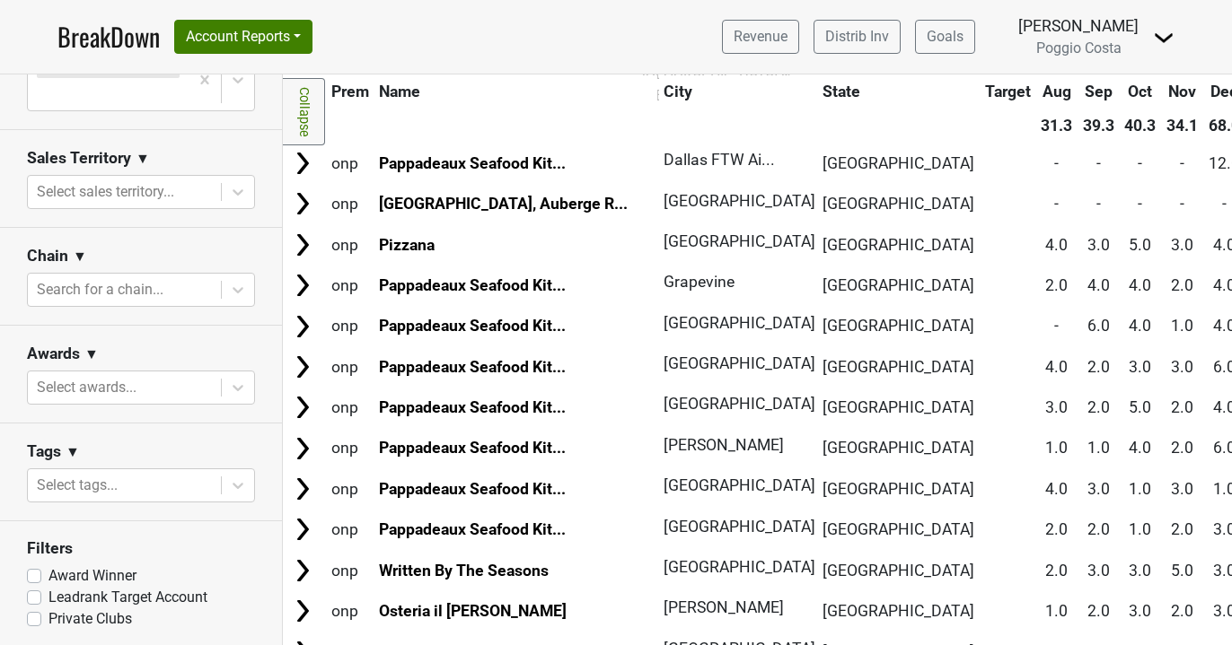
scroll to position [883, 0]
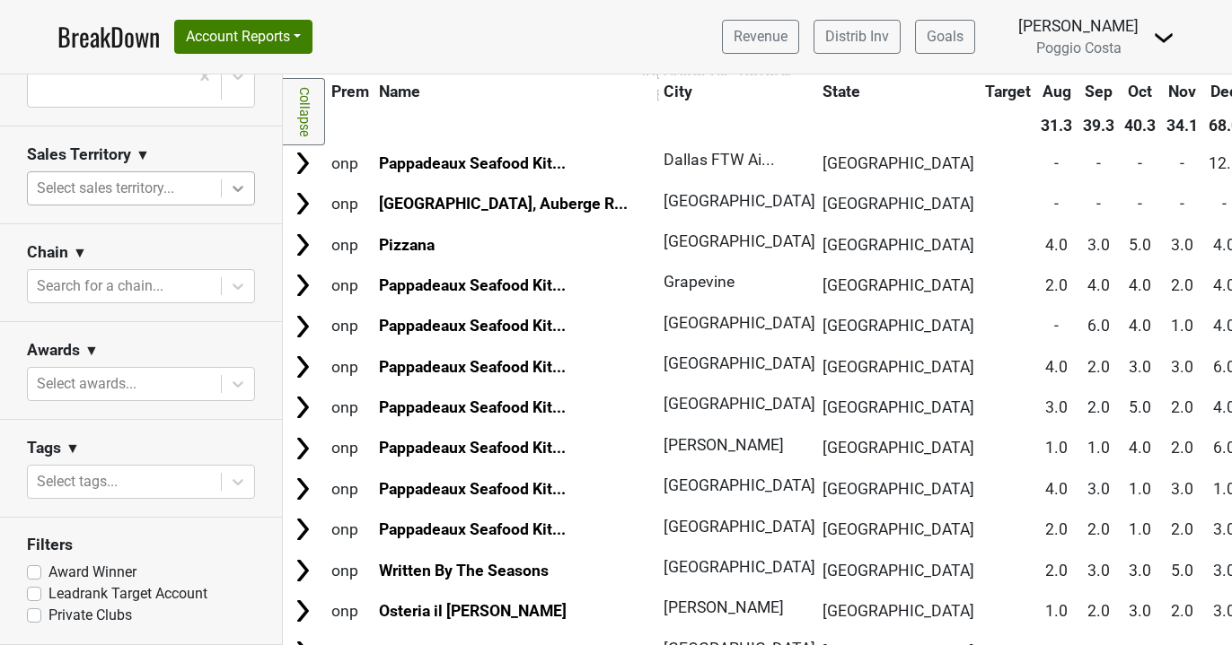
click at [238, 190] on icon at bounding box center [238, 189] width 11 height 6
click at [268, 188] on section "Sales Territory ▼ Select sales territory..." at bounding box center [141, 176] width 282 height 98
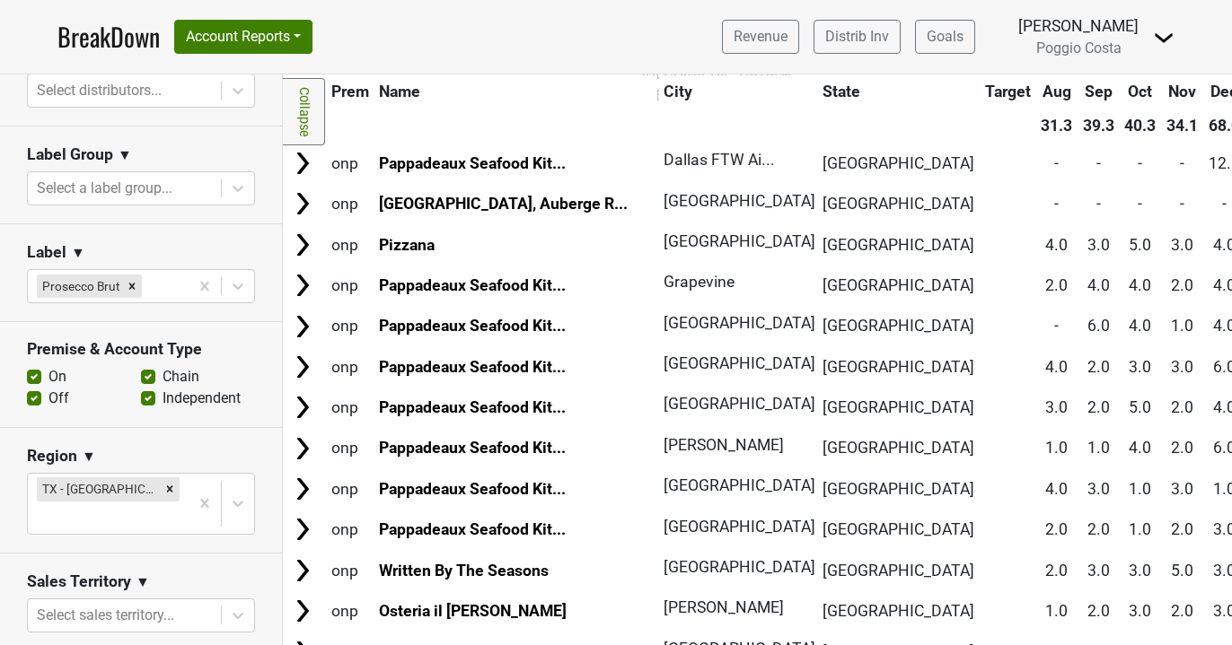
scroll to position [452, 0]
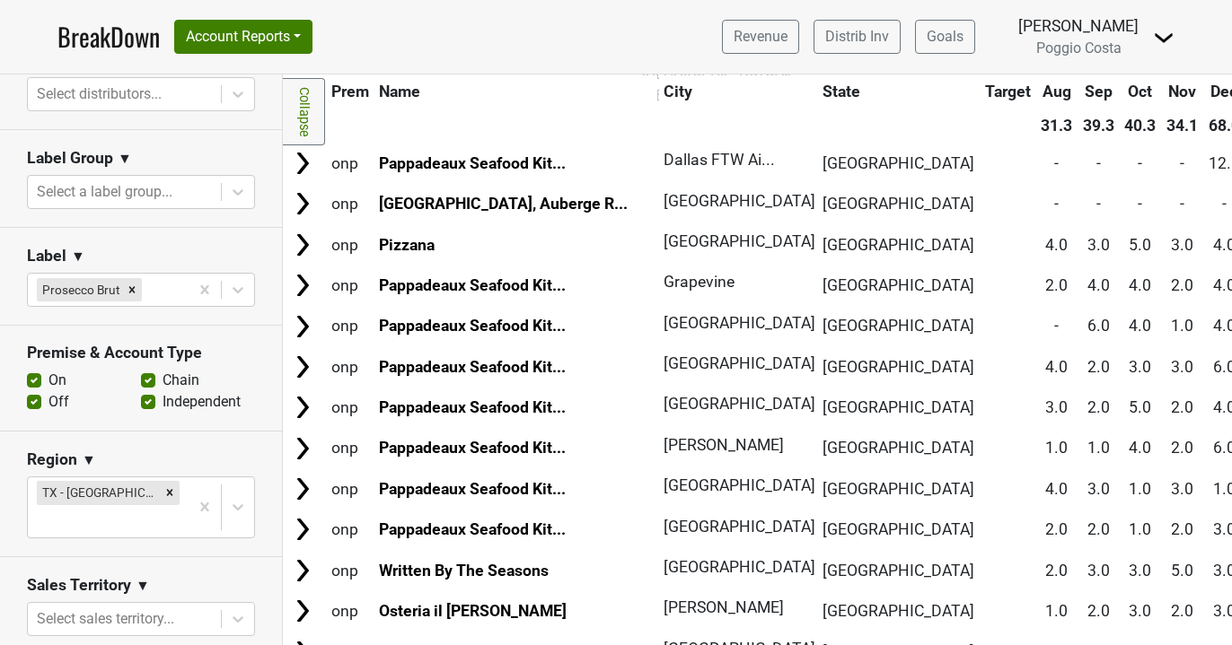
click at [48, 382] on label "On" at bounding box center [57, 381] width 18 height 22
click at [32, 382] on input "On" at bounding box center [34, 379] width 14 height 18
checkbox input "false"
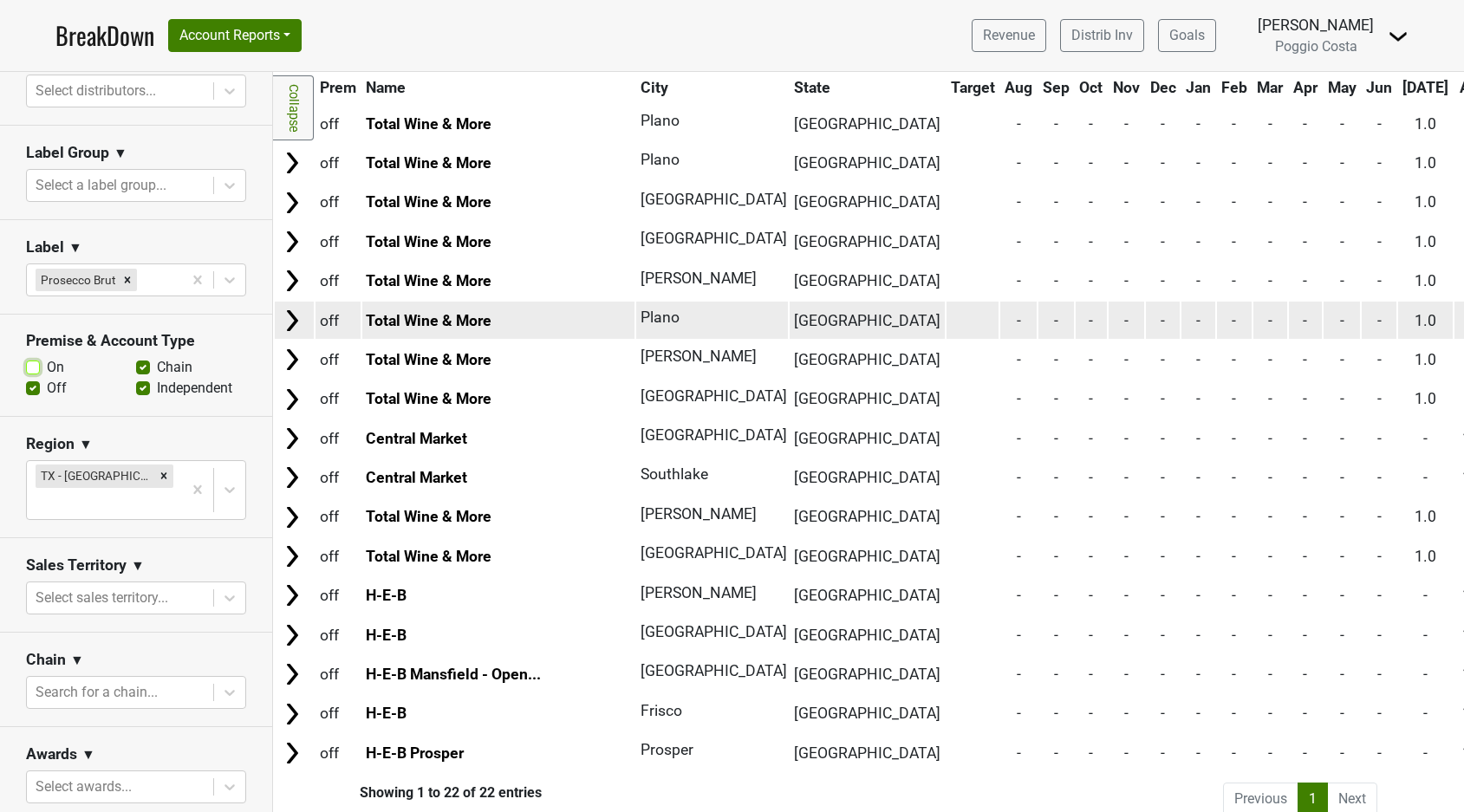
scroll to position [343, 0]
